Goal: Task Accomplishment & Management: Use online tool/utility

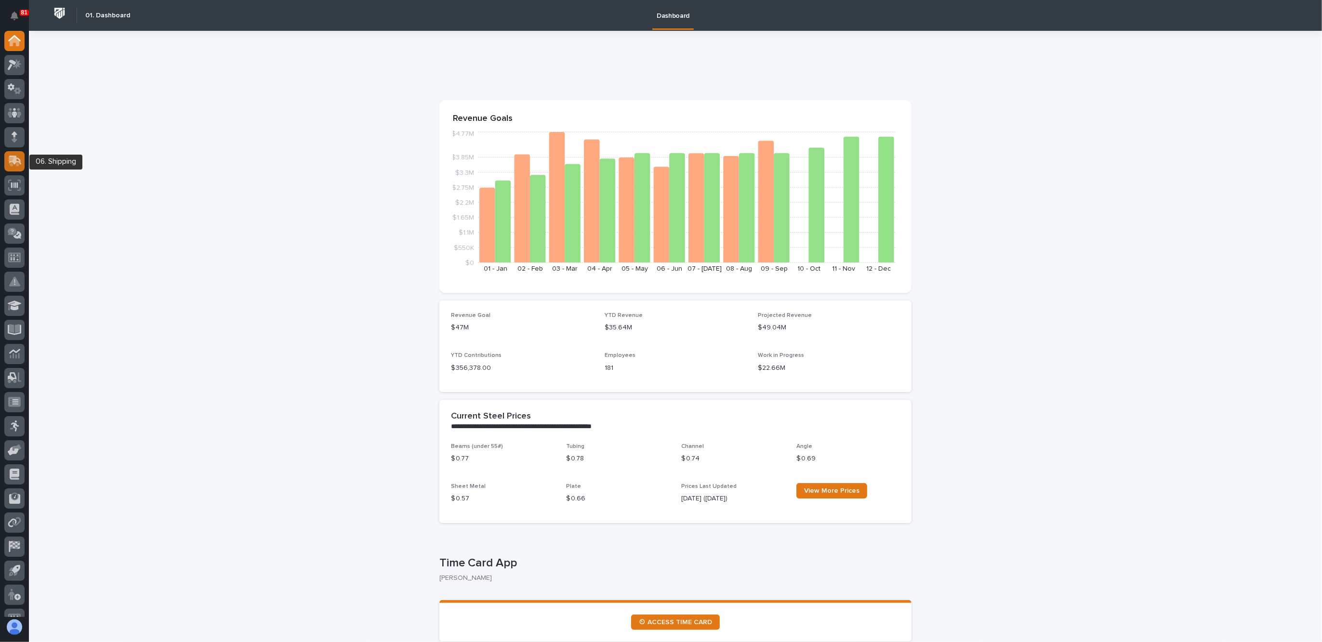
click at [21, 159] on icon at bounding box center [15, 161] width 14 height 11
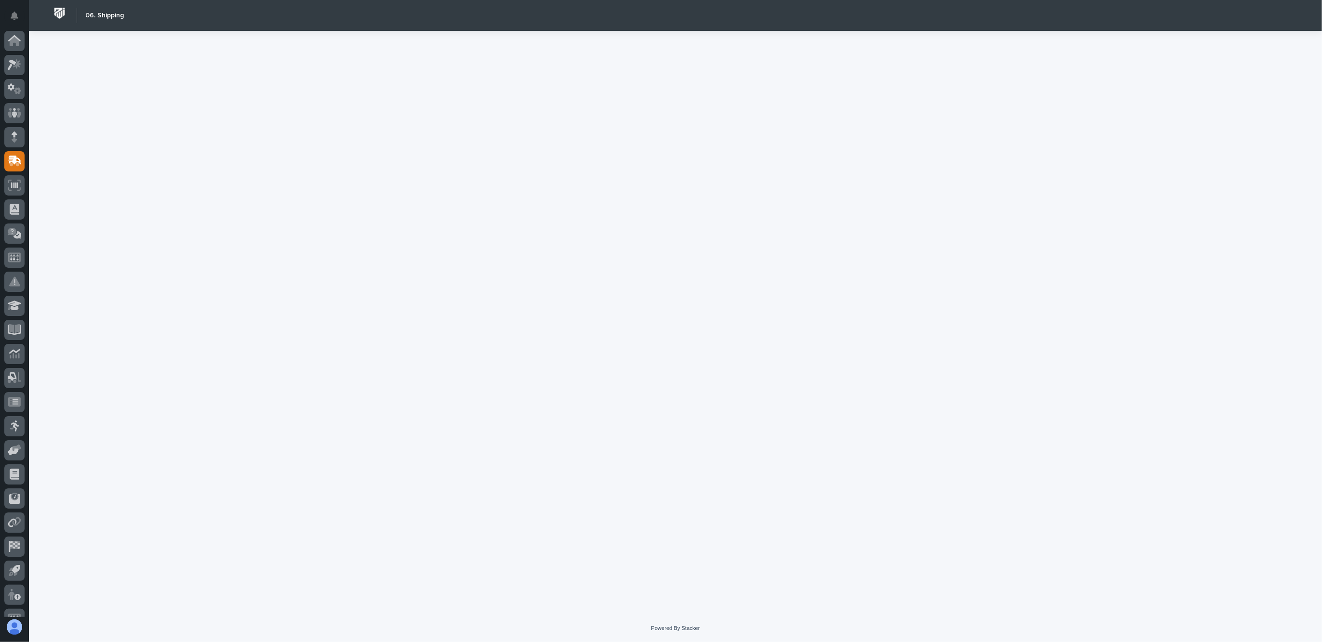
scroll to position [16, 0]
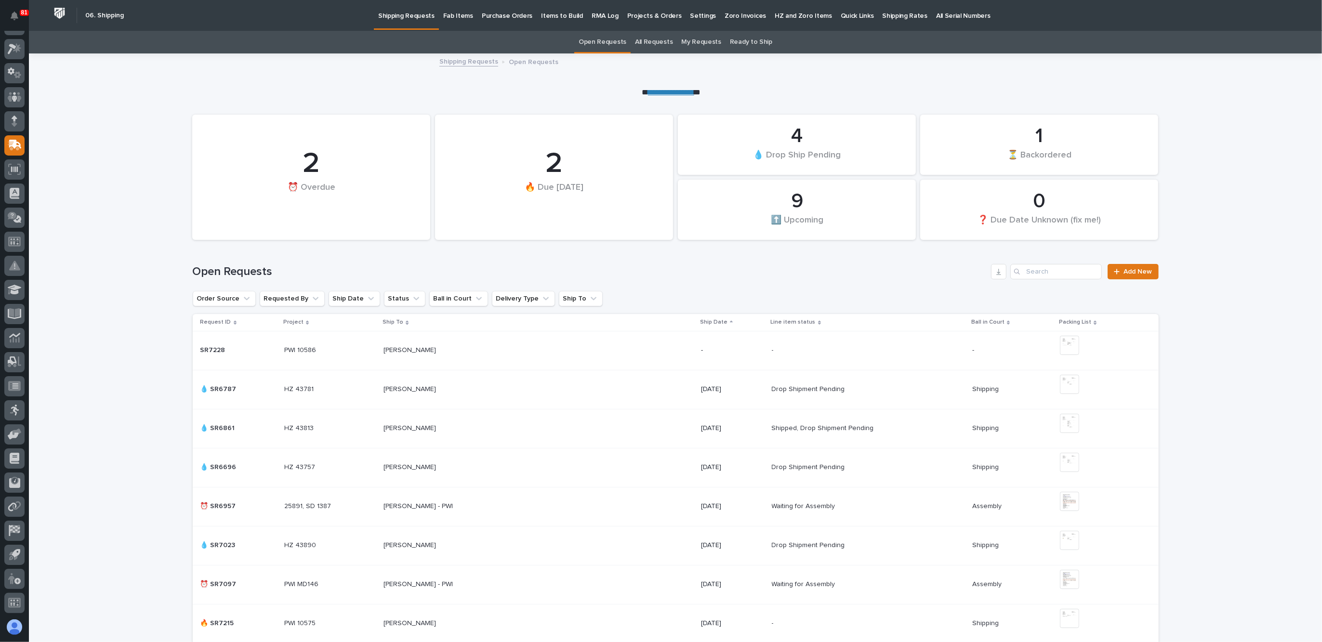
click at [450, 13] on p "Fab Items" at bounding box center [458, 10] width 30 height 20
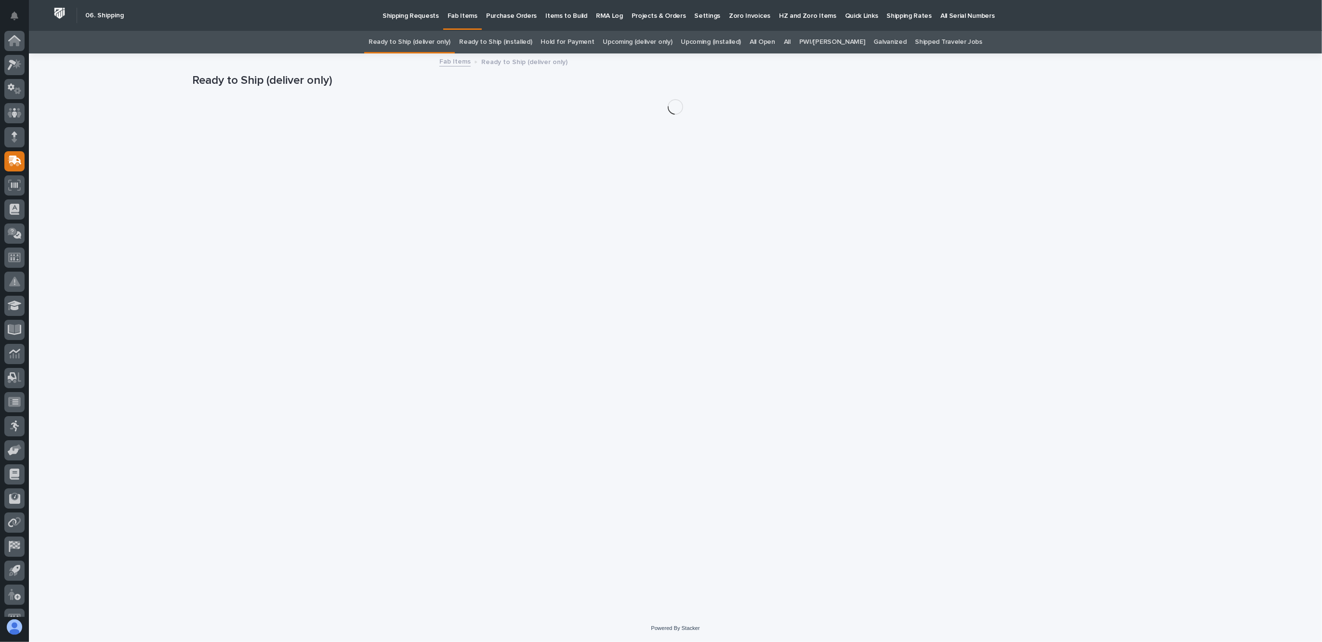
scroll to position [16, 0]
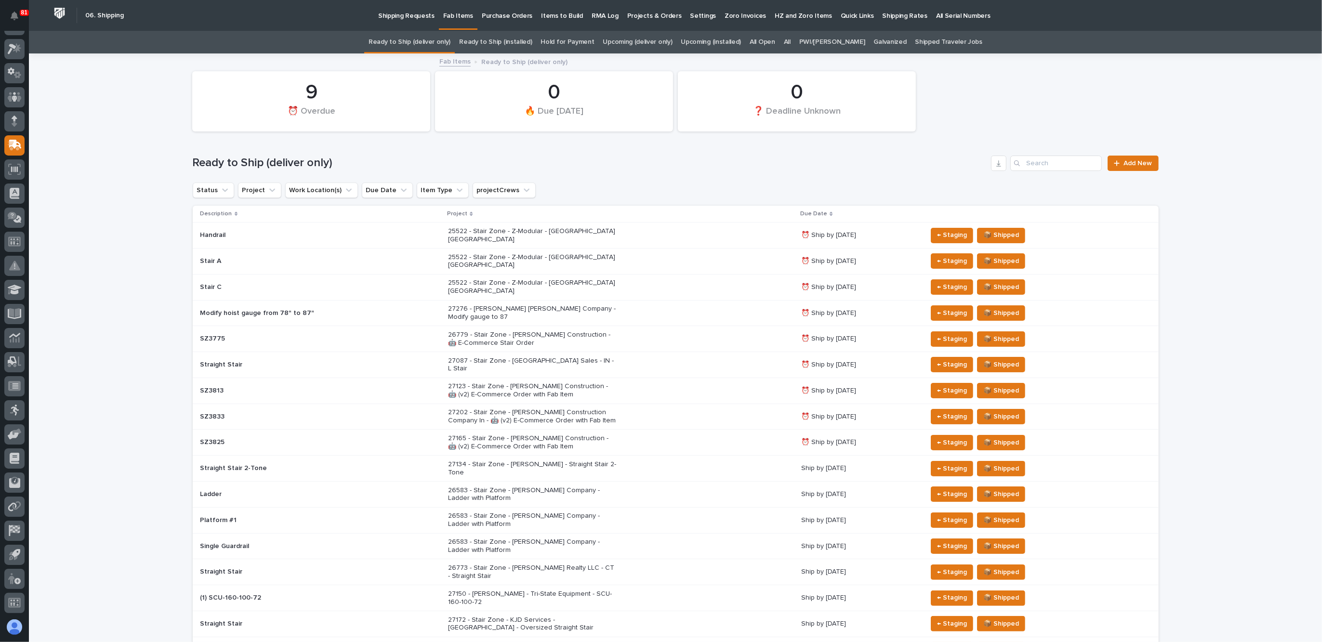
click at [791, 43] on link "All" at bounding box center [787, 42] width 7 height 23
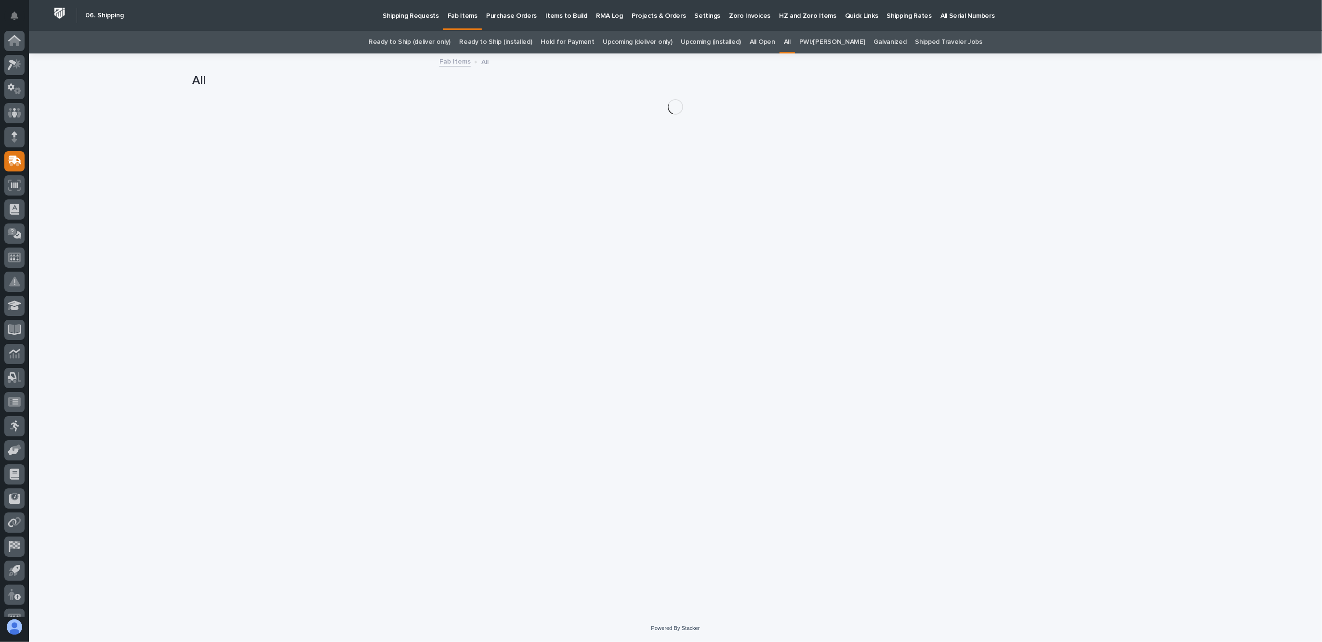
scroll to position [16, 0]
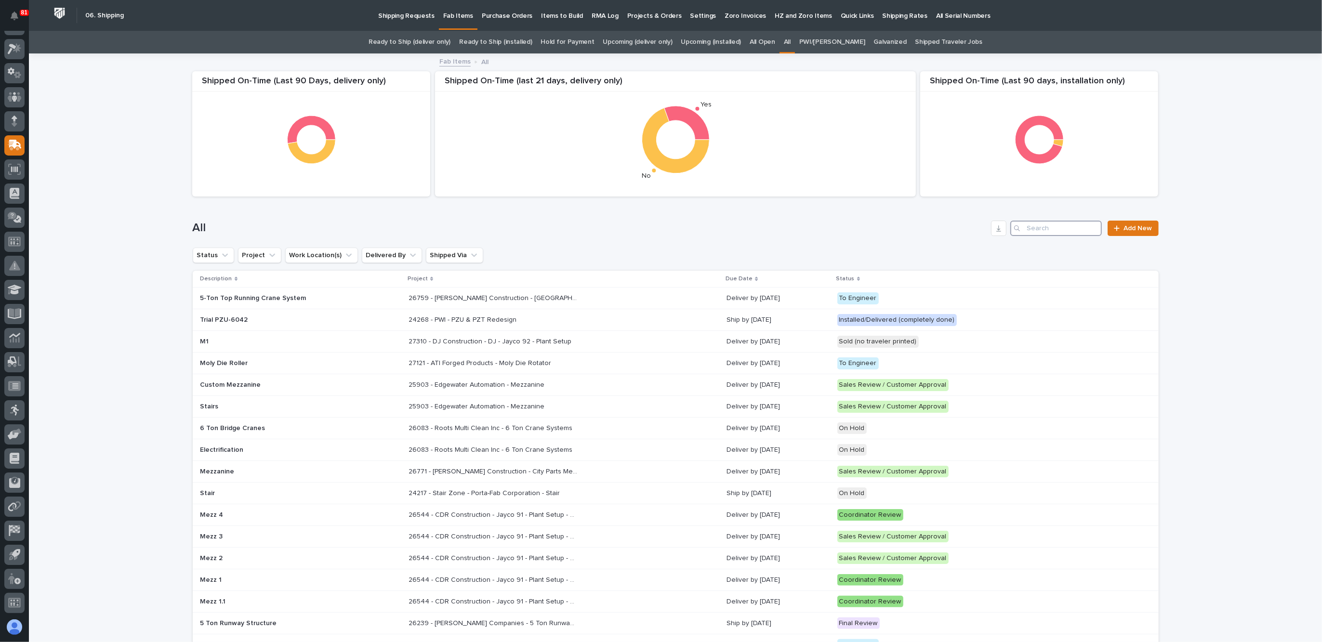
click at [1060, 233] on input "Search" at bounding box center [1057, 228] width 92 height 15
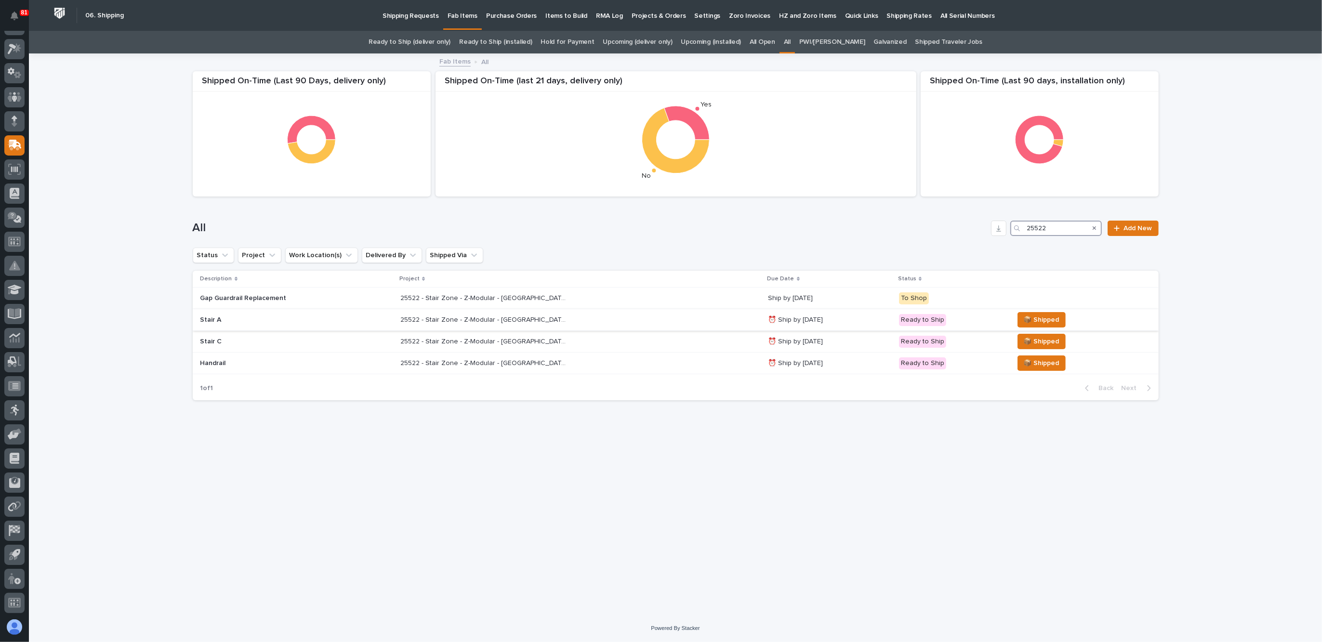
type input "25522"
click at [272, 320] on p "Stair A" at bounding box center [284, 320] width 169 height 8
